Goal: Find specific page/section: Find specific page/section

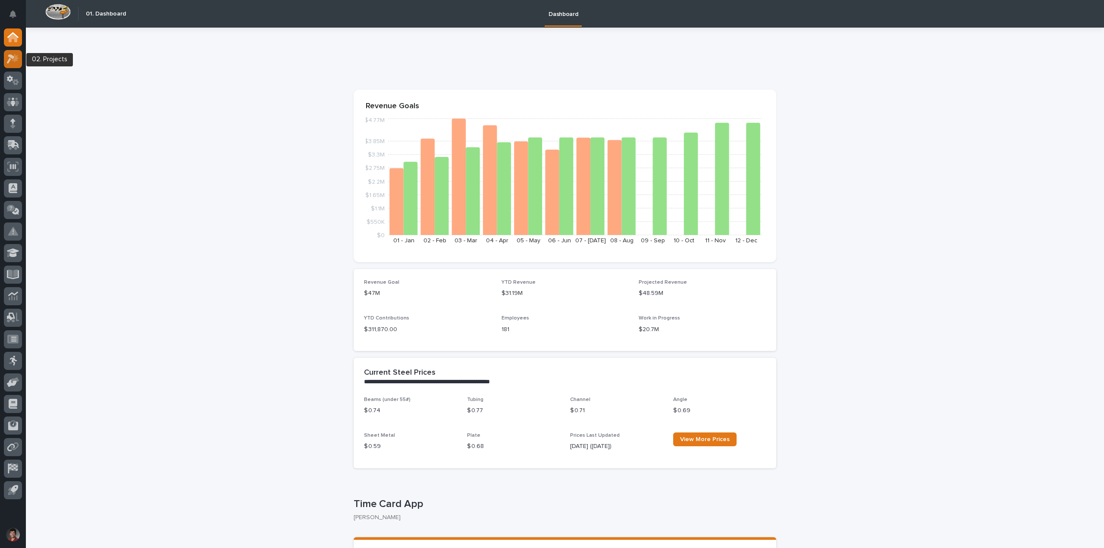
click at [15, 62] on icon at bounding box center [15, 57] width 7 height 9
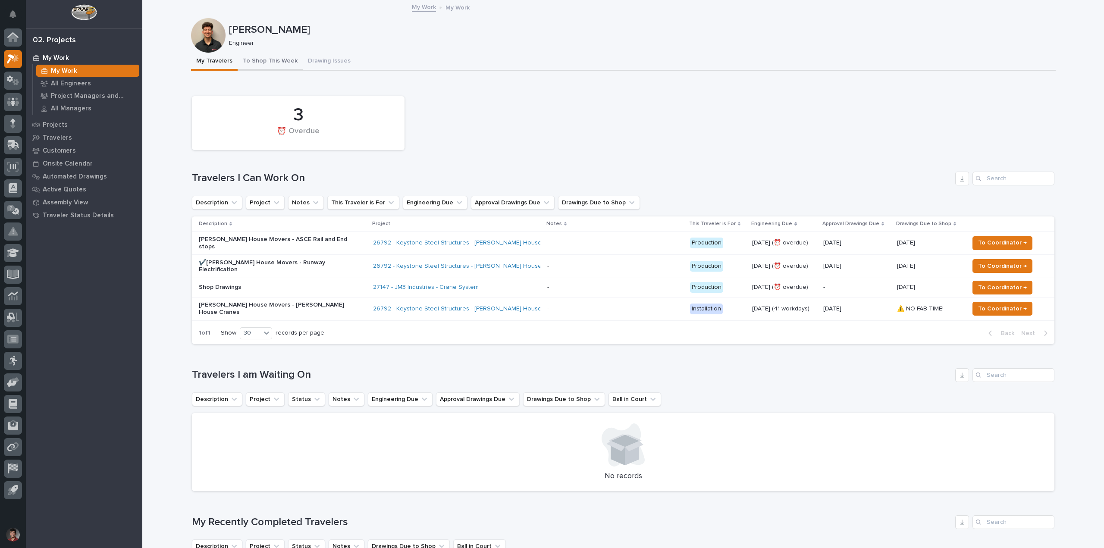
click at [260, 61] on button "To Shop This Week" at bounding box center [270, 62] width 65 height 18
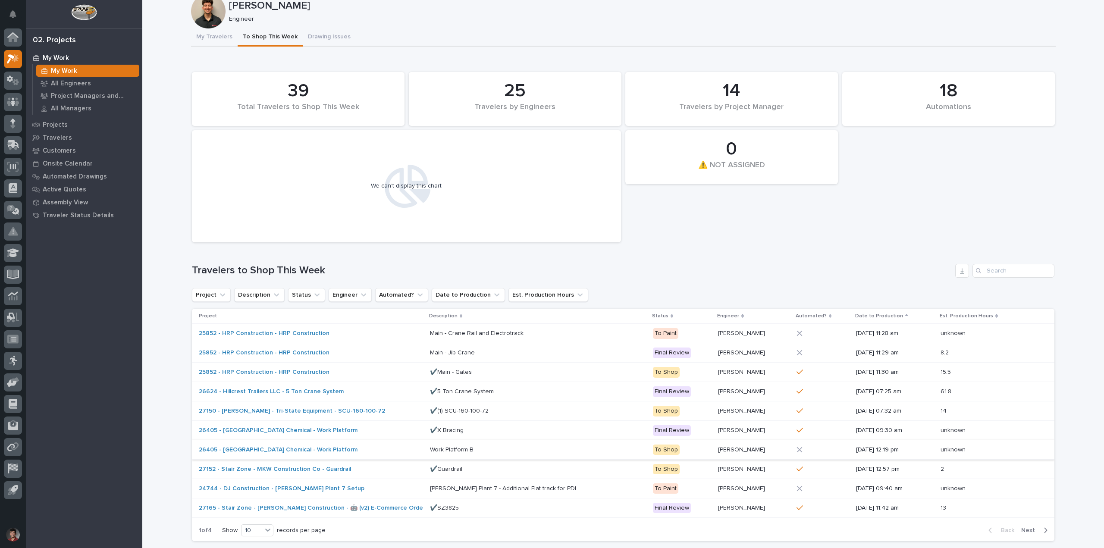
scroll to position [43, 0]
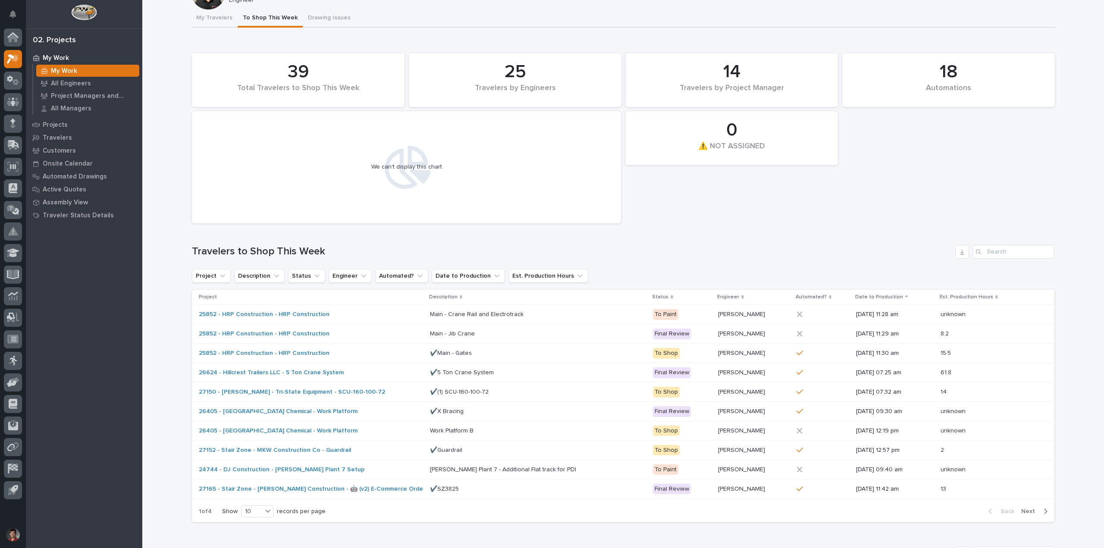
drag, startPoint x: 372, startPoint y: 50, endPoint x: 356, endPoint y: 50, distance: 15.5
click at [372, 50] on div "18 Automations 39 Total Travelers to Shop This Week 0 ⚠️ NOT ASSIGNED 25 Travel…" at bounding box center [623, 138] width 871 height 179
